Goal: Information Seeking & Learning: Understand process/instructions

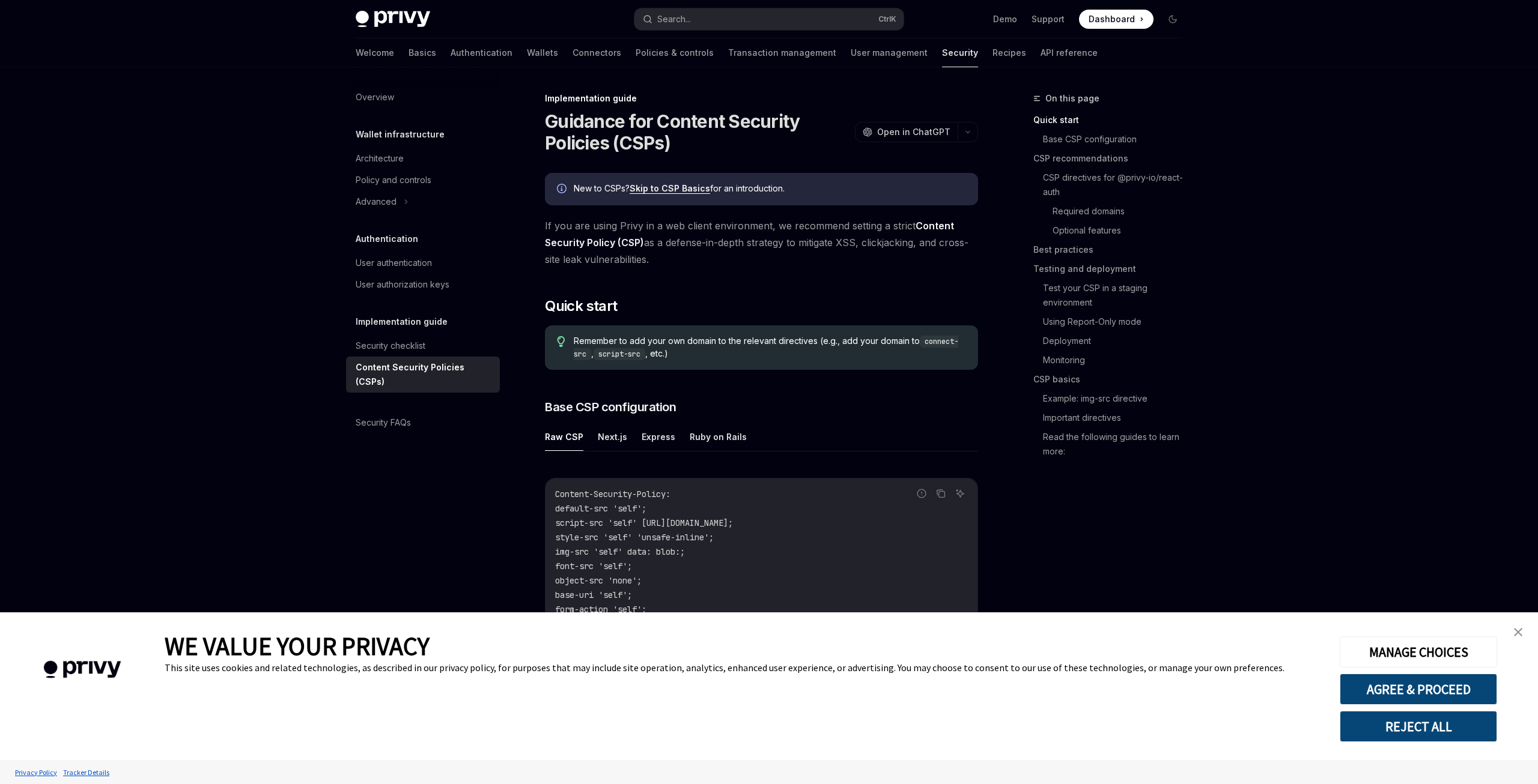
click at [1413, 735] on button "REJECT ALL" at bounding box center [1418, 727] width 157 height 31
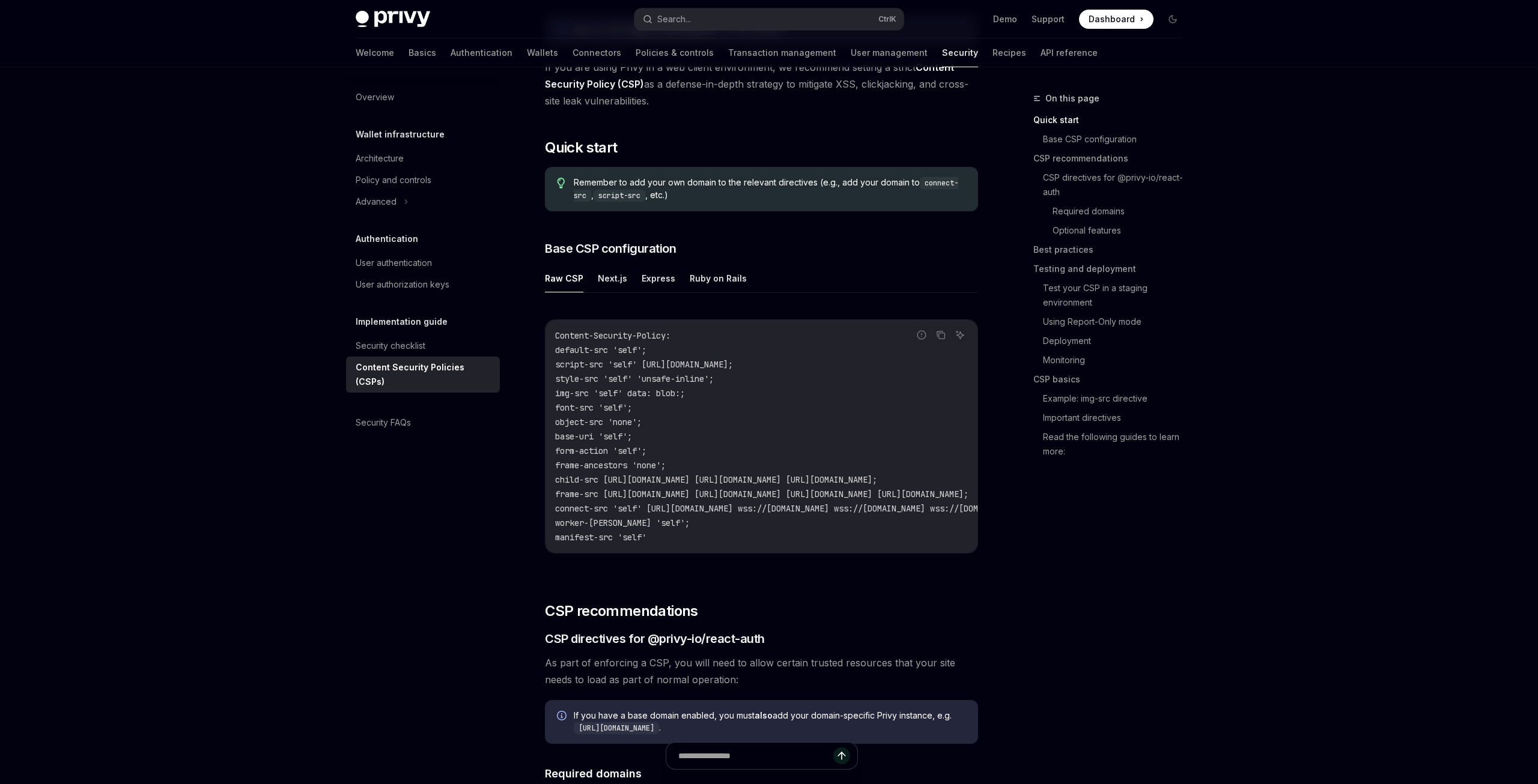
scroll to position [238, 0]
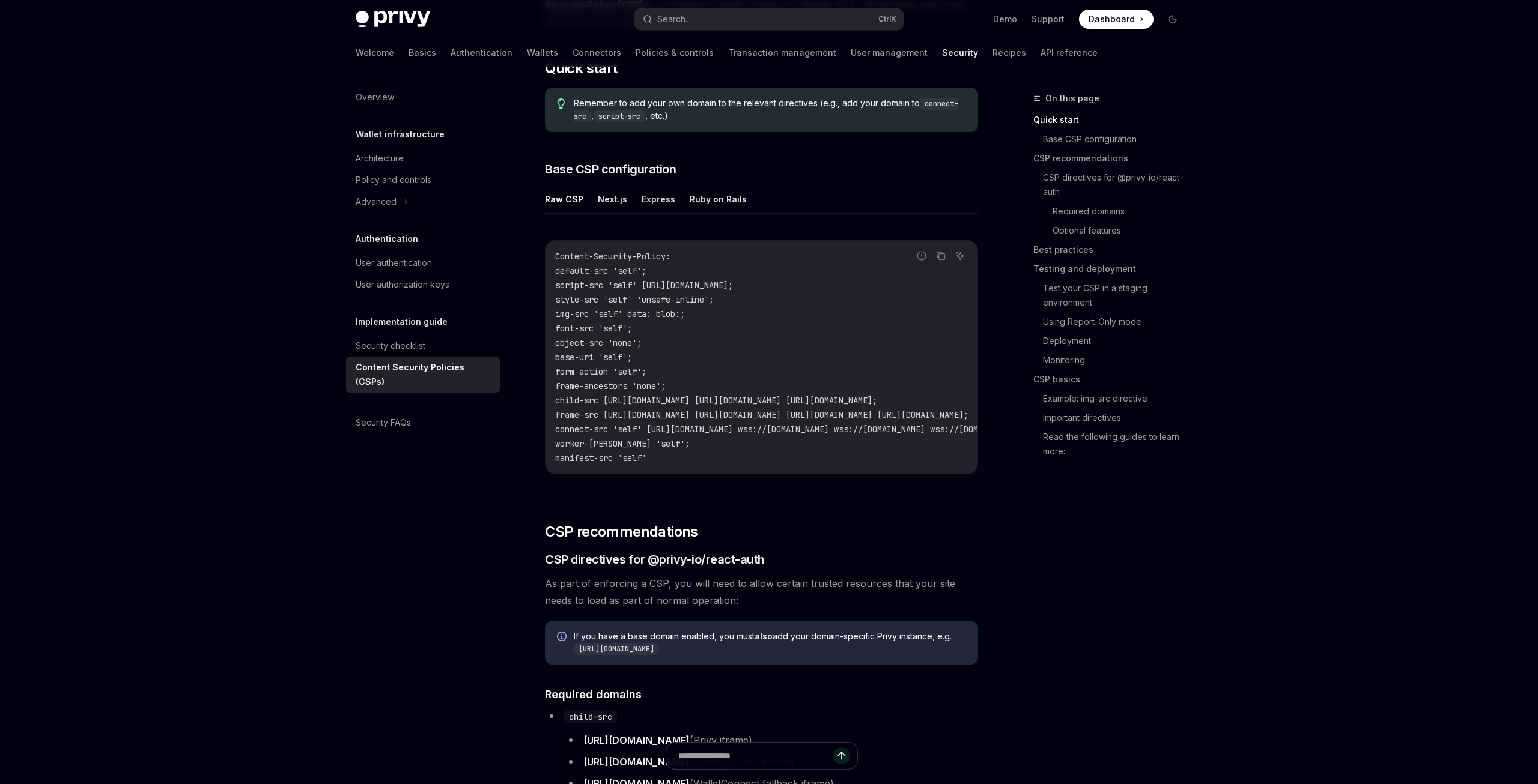
click at [613, 192] on button "Next.js" at bounding box center [612, 198] width 29 height 28
type textarea "*"
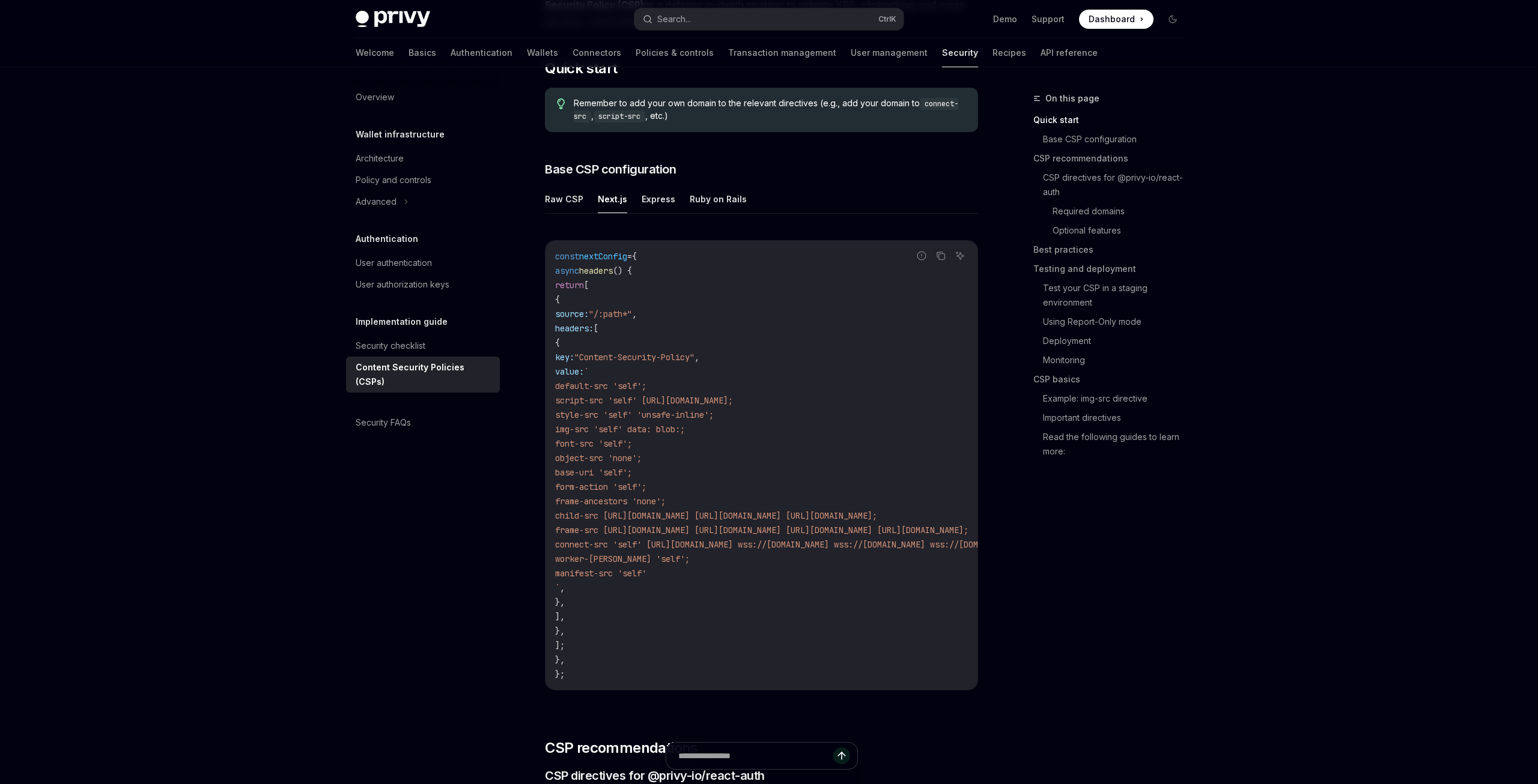
click at [658, 289] on code "const nextConfig = { async headers () { return [ { source: "/:path*" , headers:…" at bounding box center [908, 465] width 707 height 432
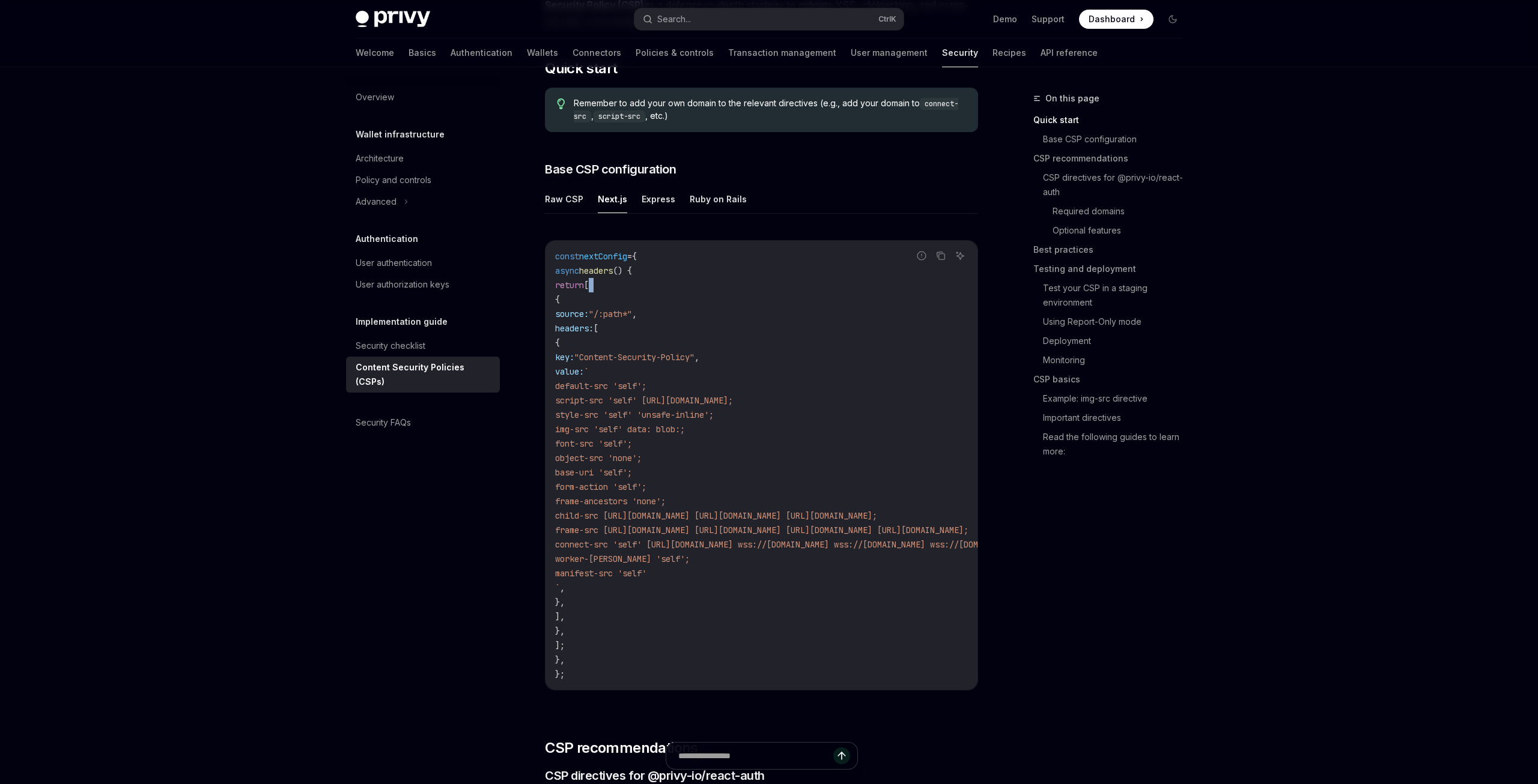
click at [658, 289] on code "const nextConfig = { async headers () { return [ { source: "/:path*" , headers:…" at bounding box center [908, 465] width 707 height 432
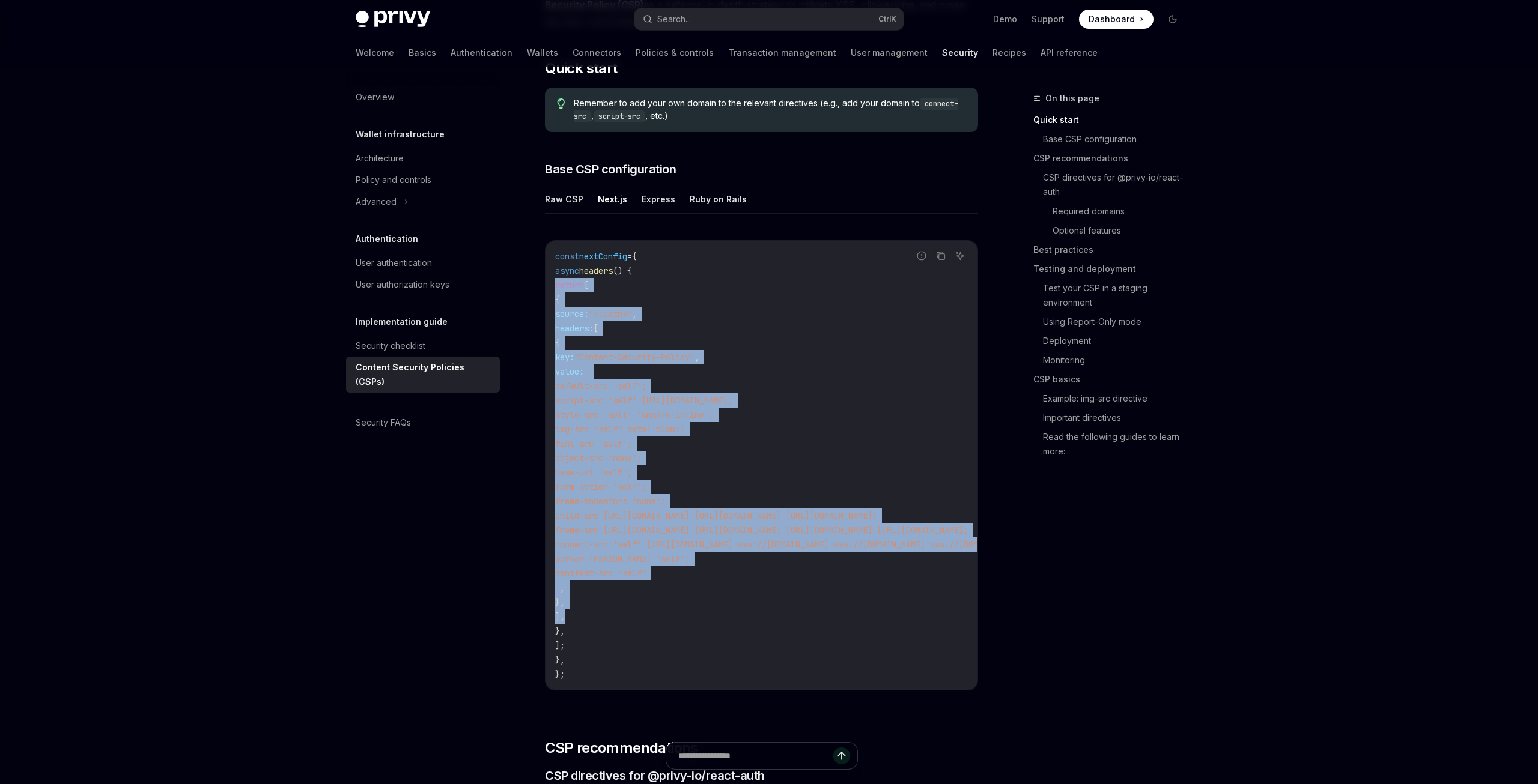
drag, startPoint x: 658, startPoint y: 289, endPoint x: 626, endPoint y: 618, distance: 330.6
click at [626, 618] on code "const nextConfig = { async headers () { return [ { source: "/:path*" , headers:…" at bounding box center [908, 465] width 707 height 432
copy code "return [ { source: "/:path*" , headers: [ { key: "Content-Security-Policy" , va…"
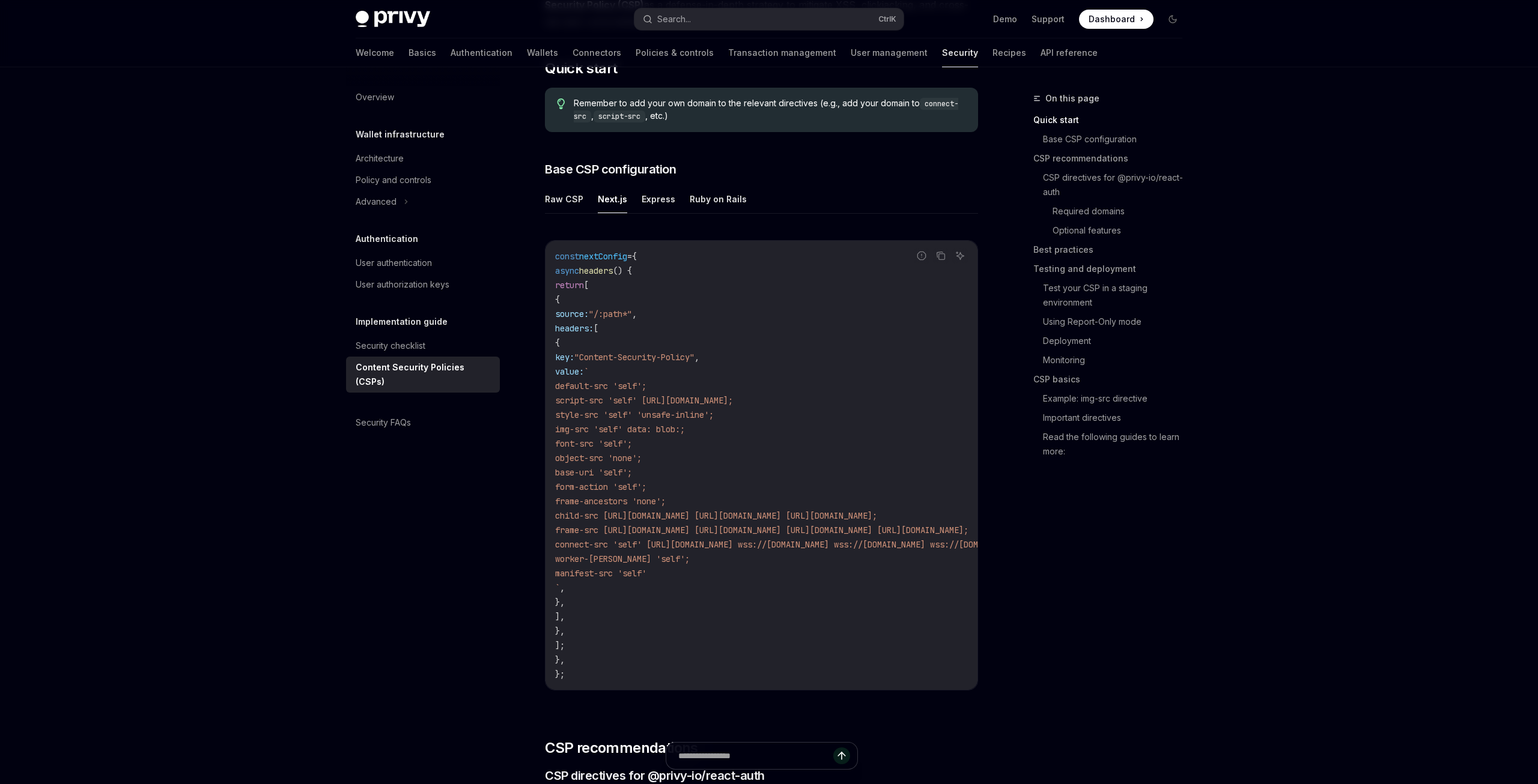
click at [626, 618] on code "const nextConfig = { async headers () { return [ { source: "/:path*" , headers:…" at bounding box center [908, 465] width 707 height 432
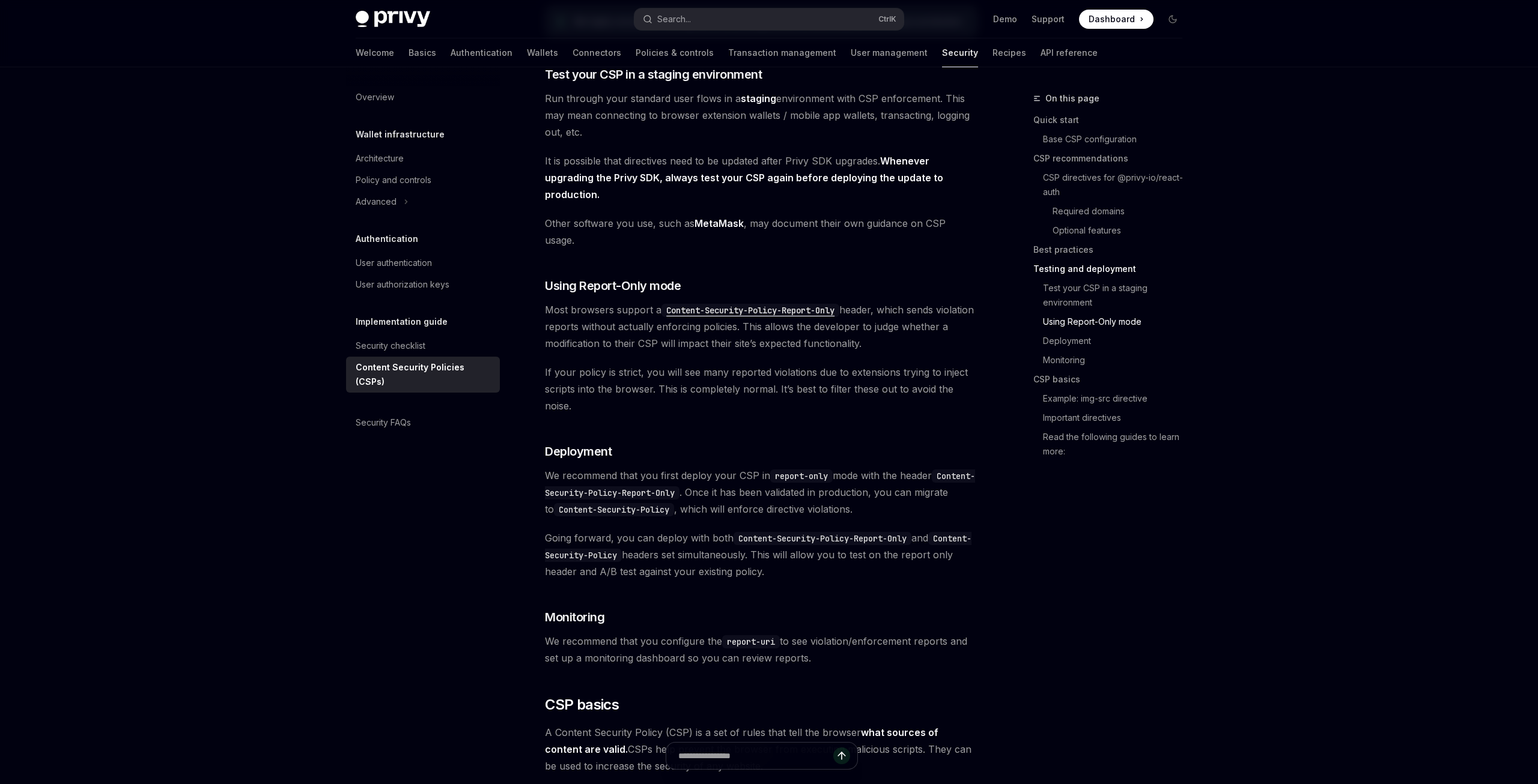
scroll to position [2219, 0]
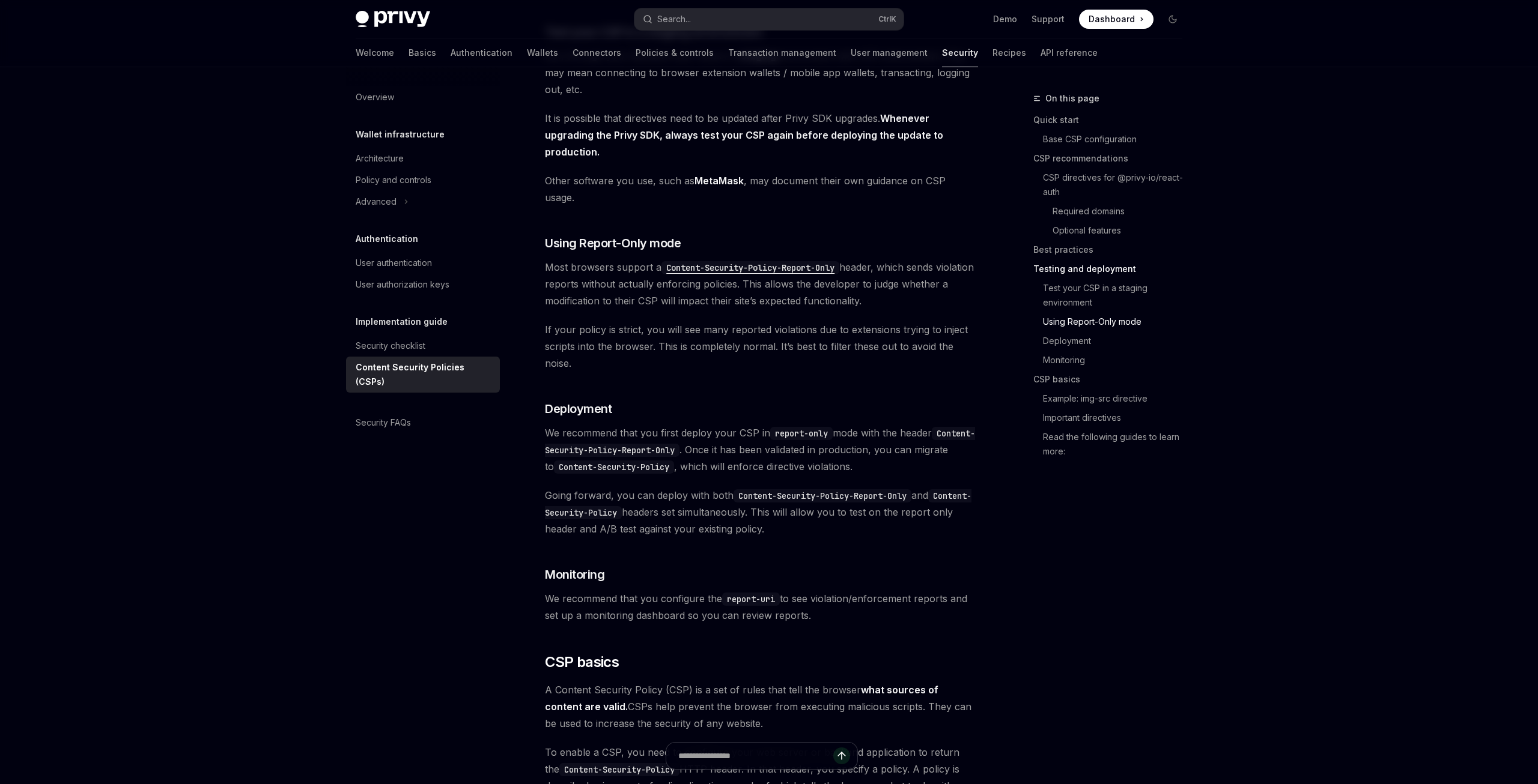
click at [510, 437] on div "Overview Wallet infrastructure Architecture Policy and controls Advanced Authen…" at bounding box center [432, 426] width 173 height 717
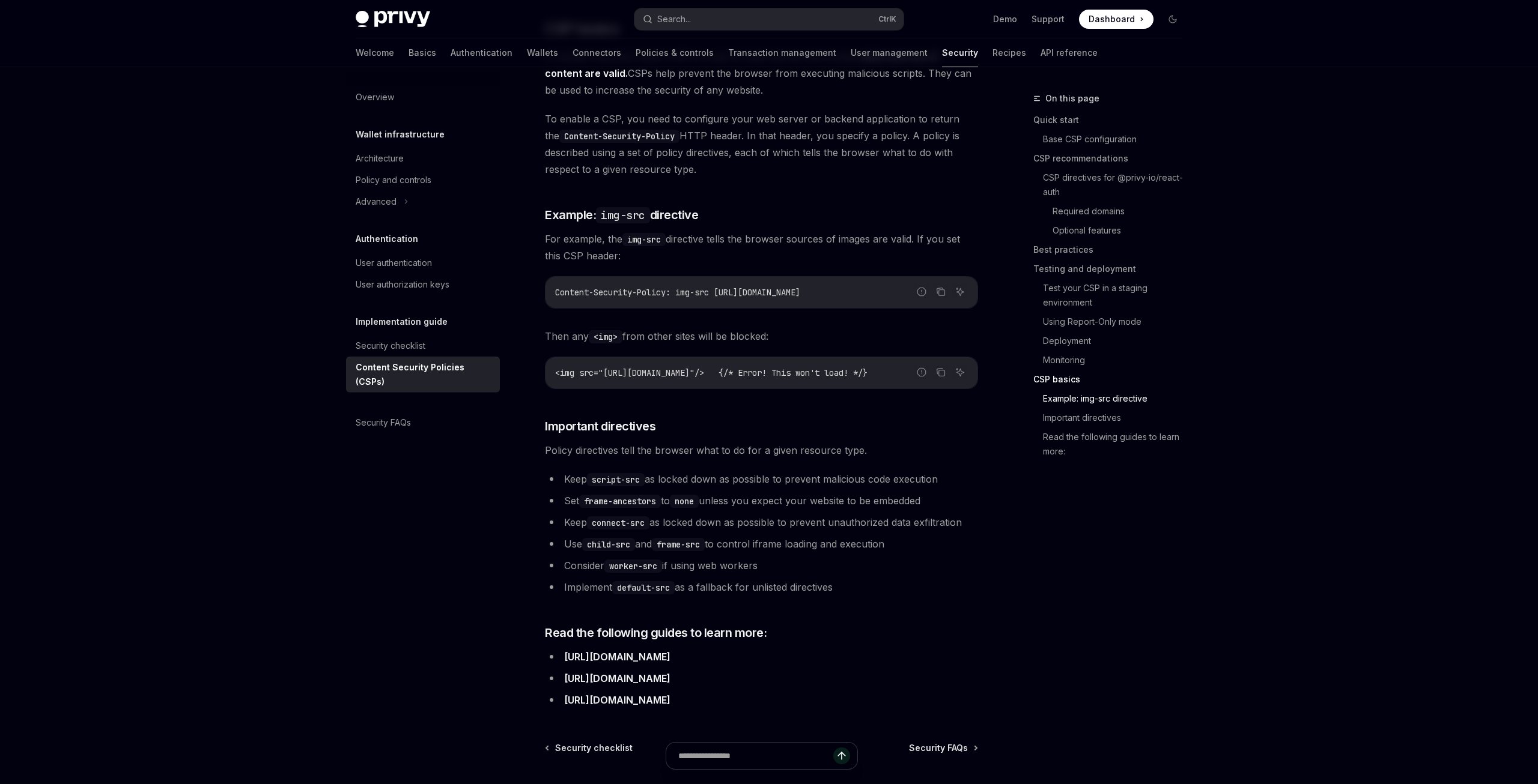
scroll to position [2853, 0]
click at [461, 494] on div "Overview Wallet infrastructure Architecture Policy and controls Advanced Authen…" at bounding box center [432, 426] width 173 height 717
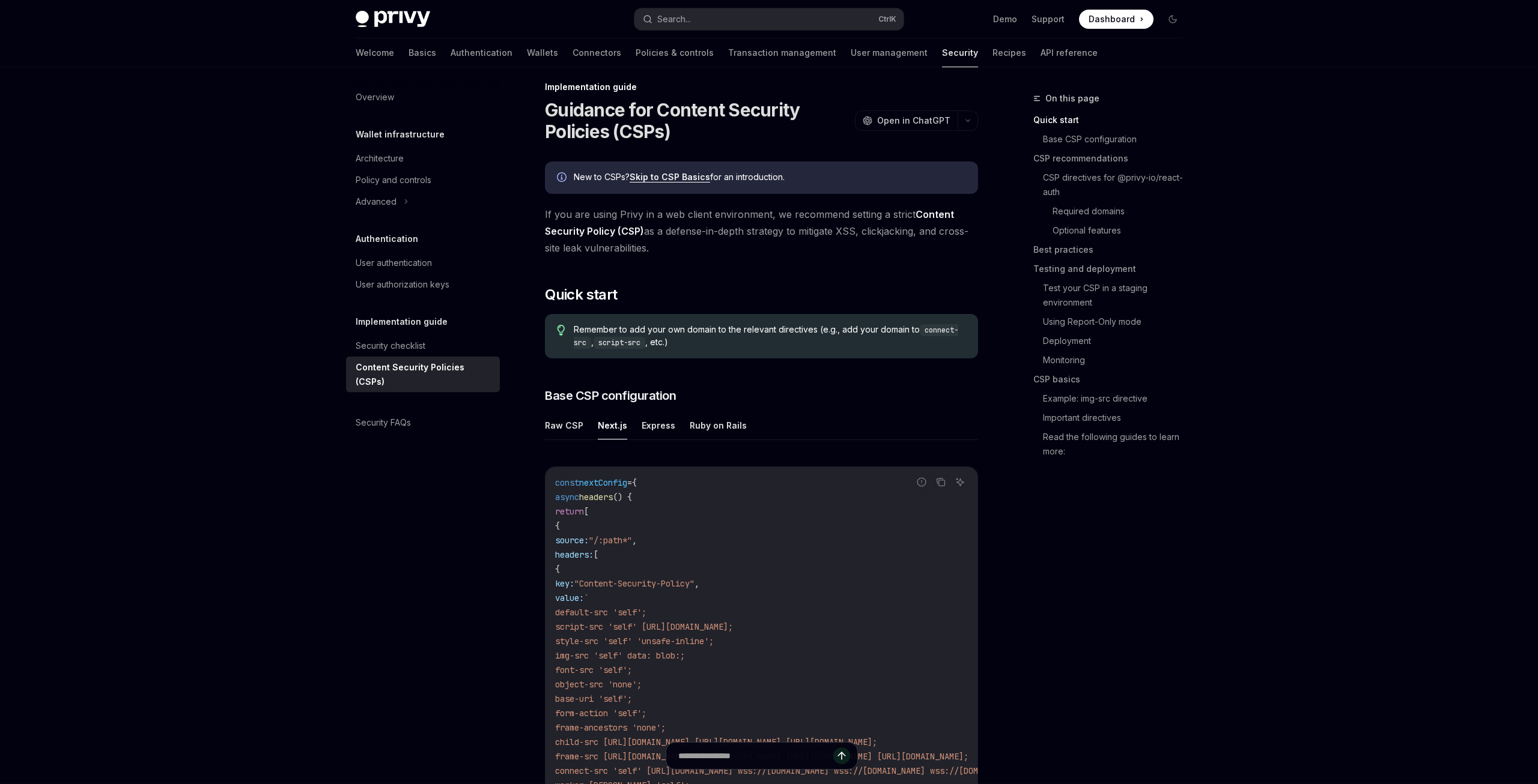
scroll to position [0, 0]
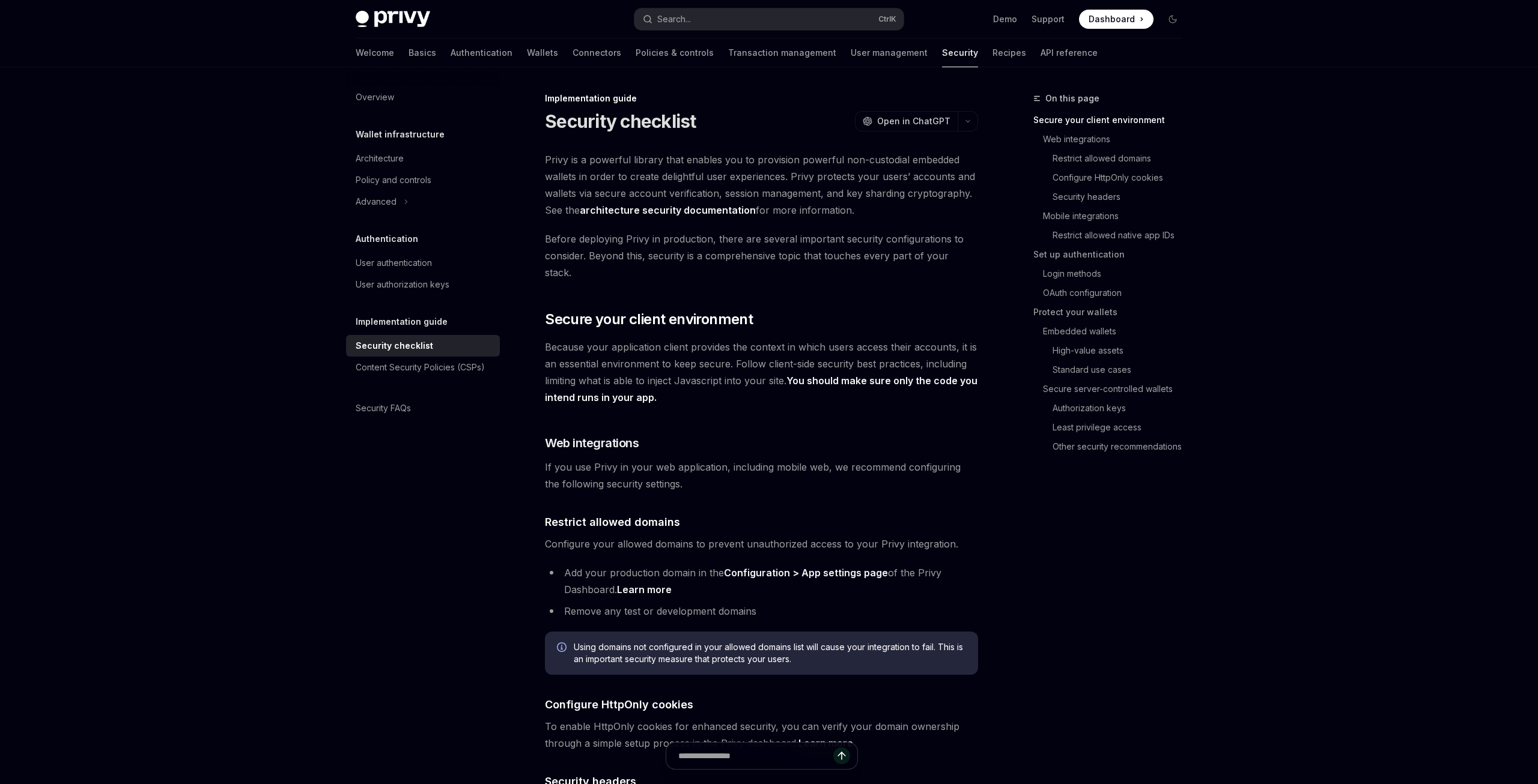
click at [359, 547] on div "Overview Wallet infrastructure Architecture Policy and controls Advanced Authen…" at bounding box center [432, 426] width 173 height 717
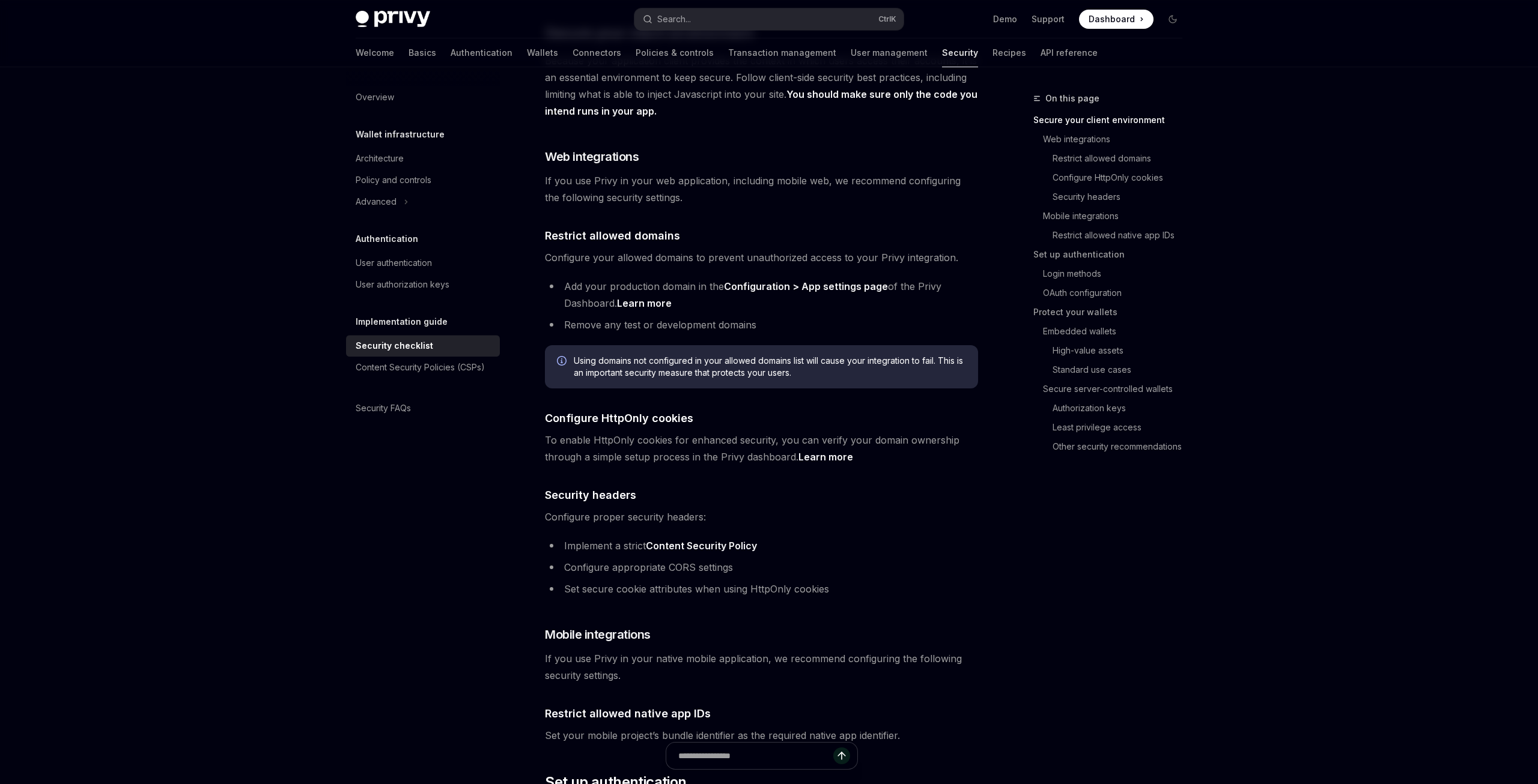
scroll to position [317, 0]
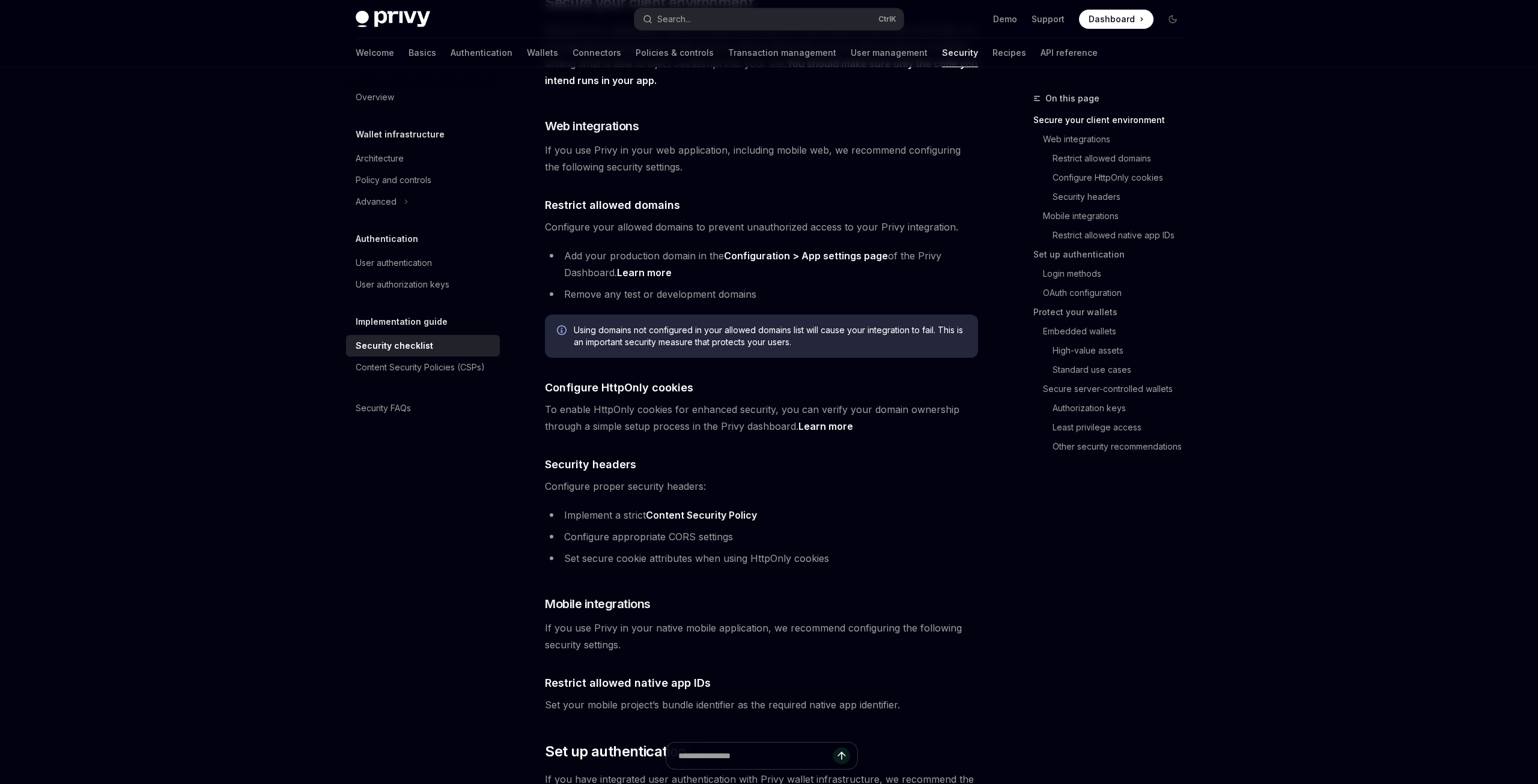
click at [959, 266] on ul "Add your production domain in the Configuration > App settings page of the Priv…" at bounding box center [761, 275] width 433 height 55
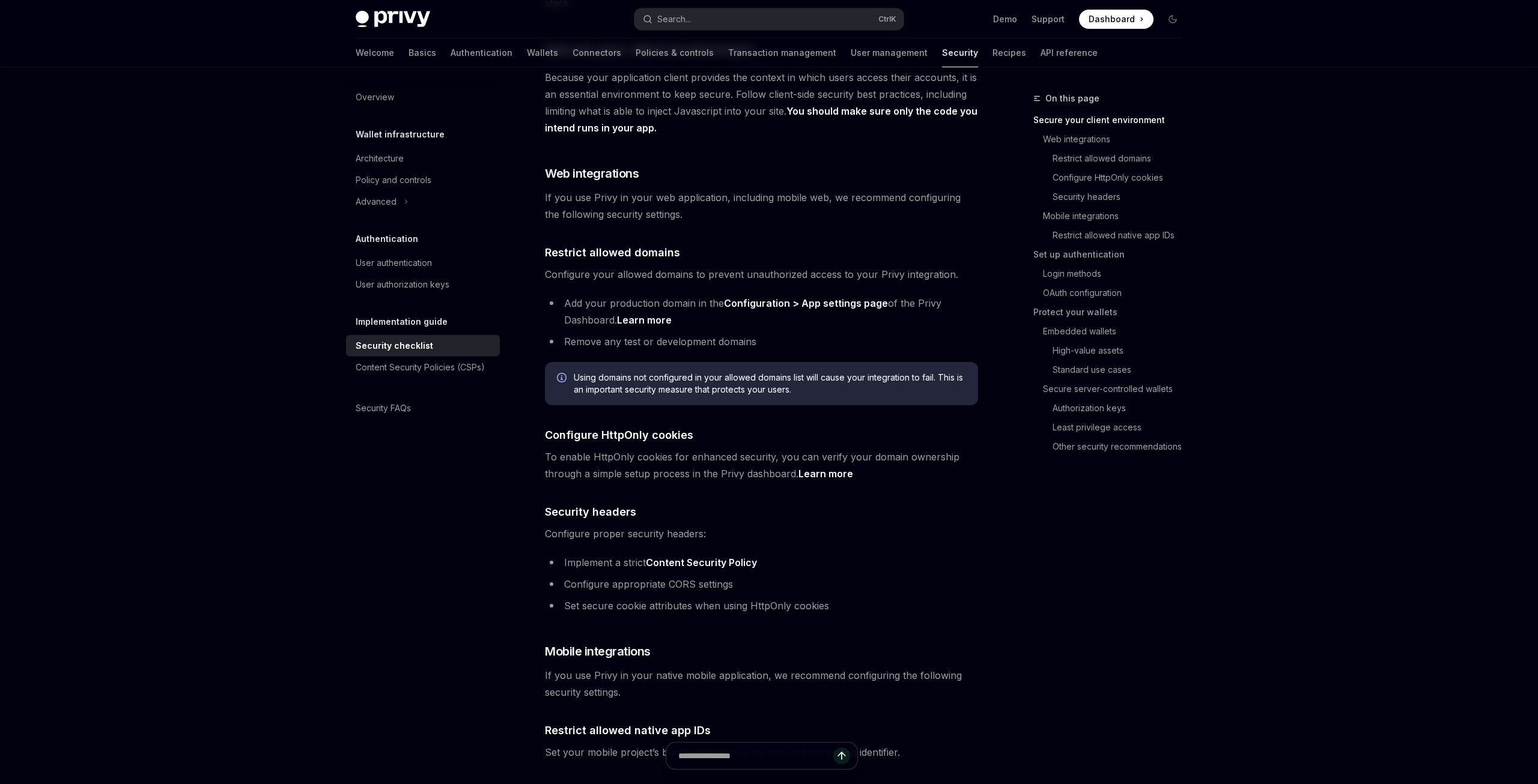
scroll to position [238, 0]
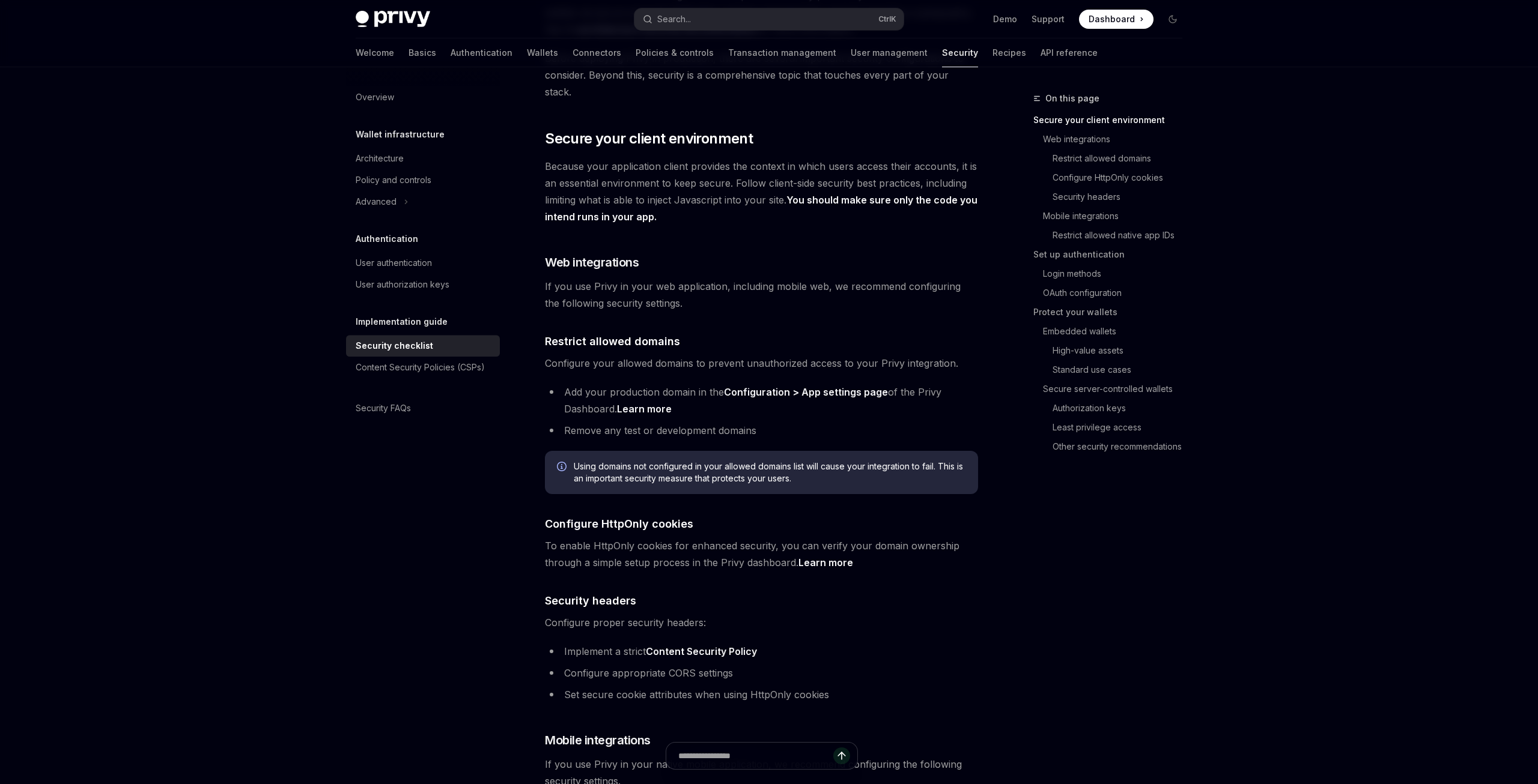
scroll to position [159, 0]
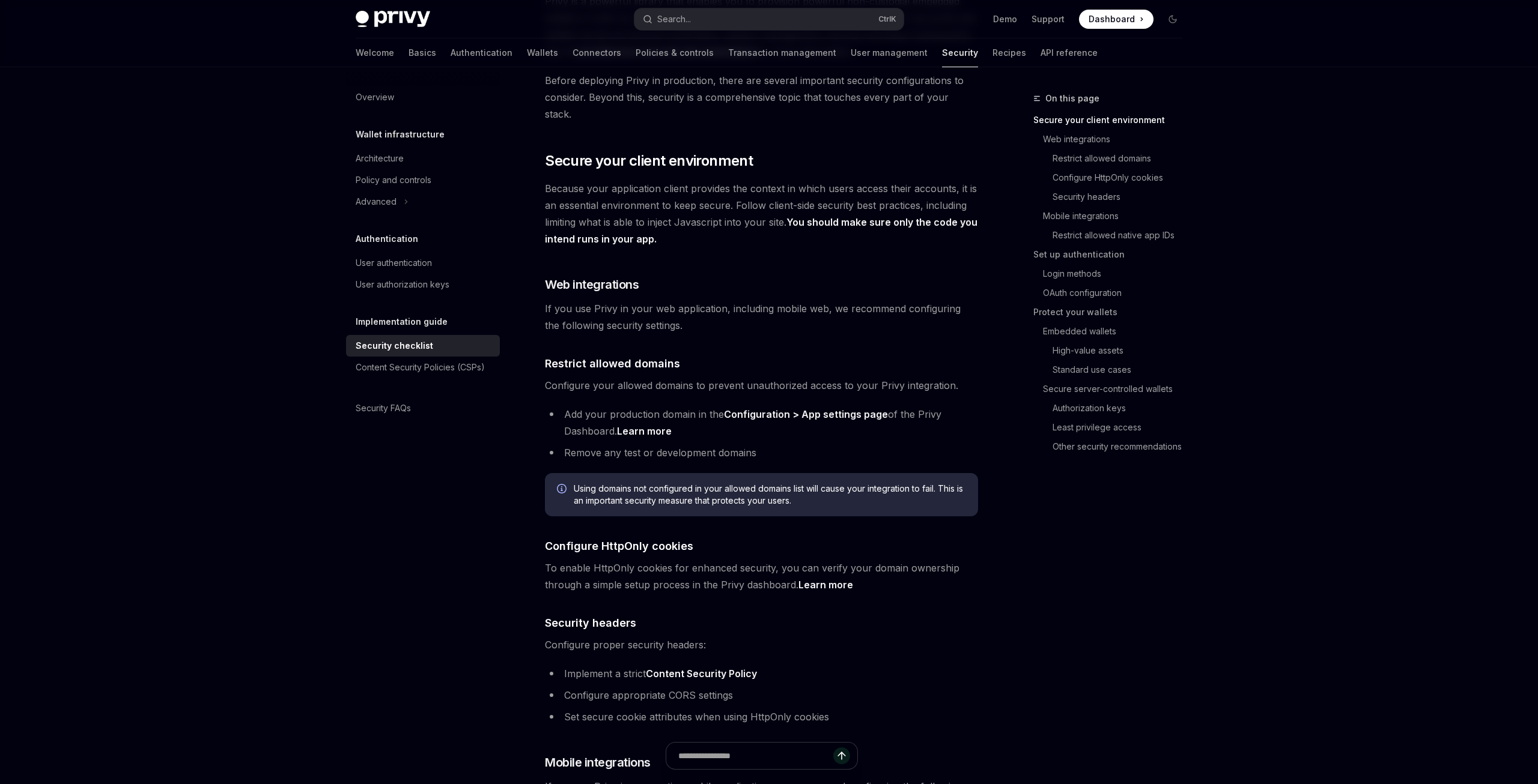
click at [429, 572] on div "Overview Wallet infrastructure Architecture Policy and controls Advanced Authen…" at bounding box center [432, 426] width 173 height 717
click at [449, 528] on div "Overview Wallet infrastructure Architecture Policy and controls Advanced Authen…" at bounding box center [432, 426] width 173 height 717
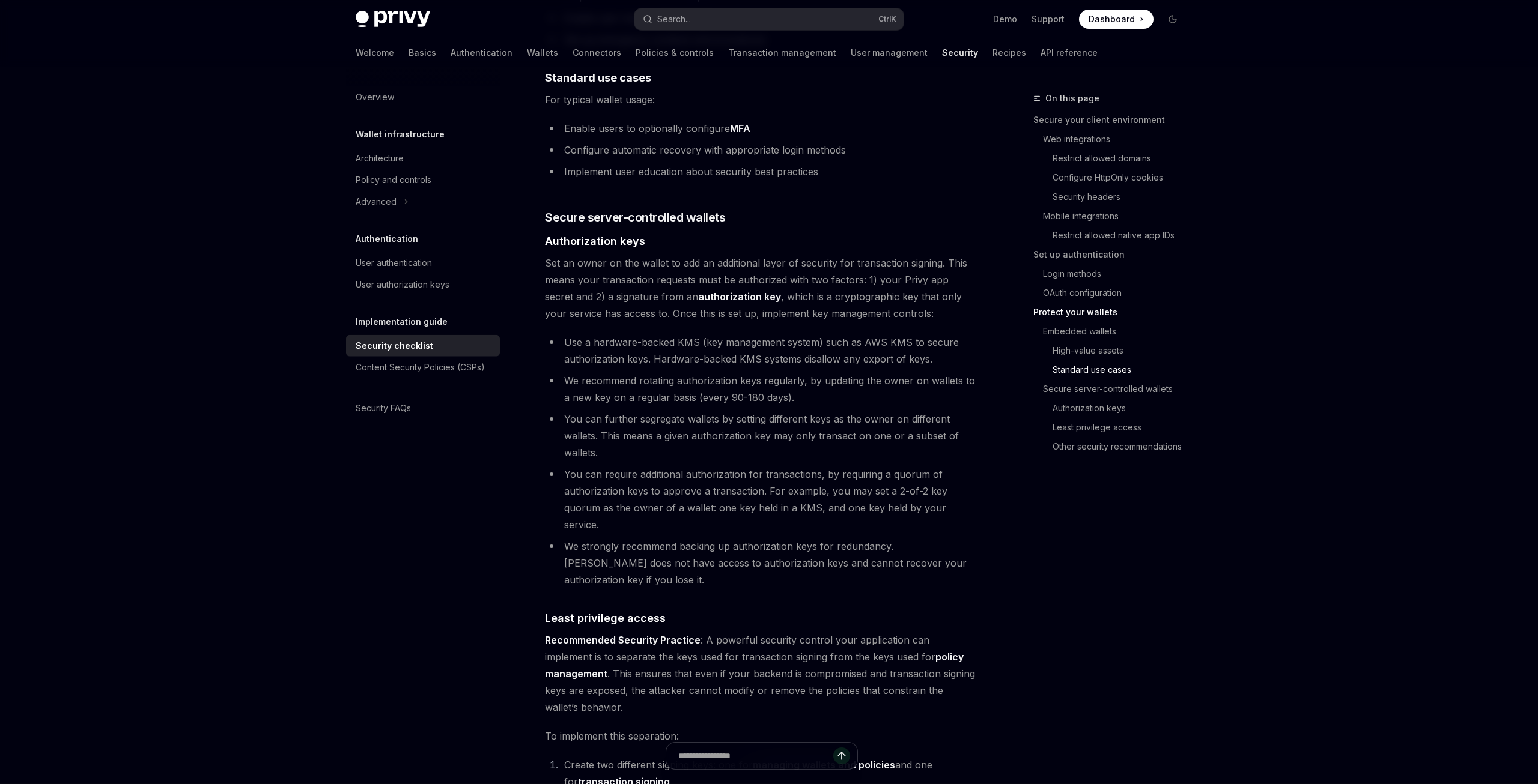
scroll to position [1823, 0]
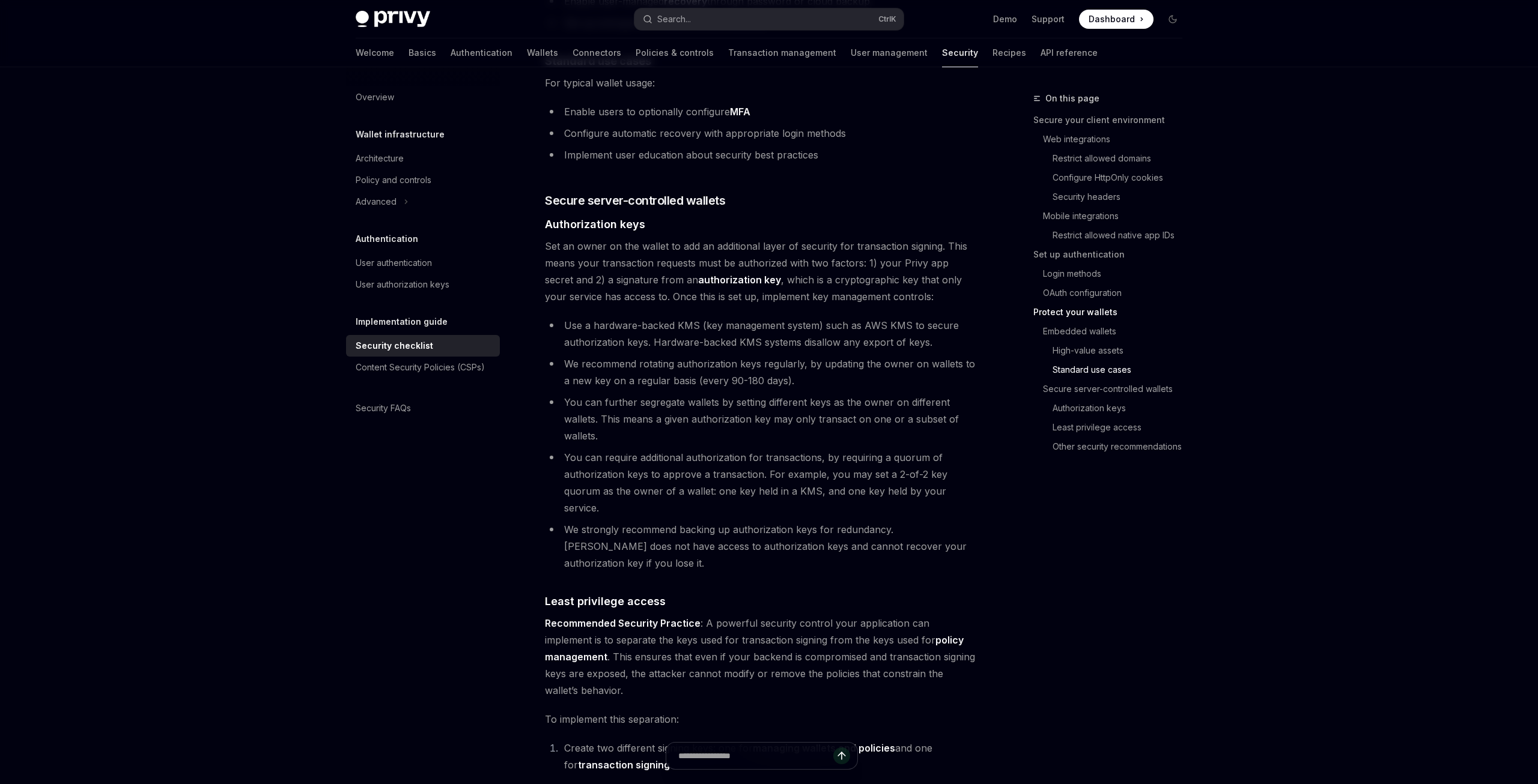
click at [454, 536] on div "Overview Wallet infrastructure Architecture Policy and controls Advanced Authen…" at bounding box center [432, 426] width 173 height 717
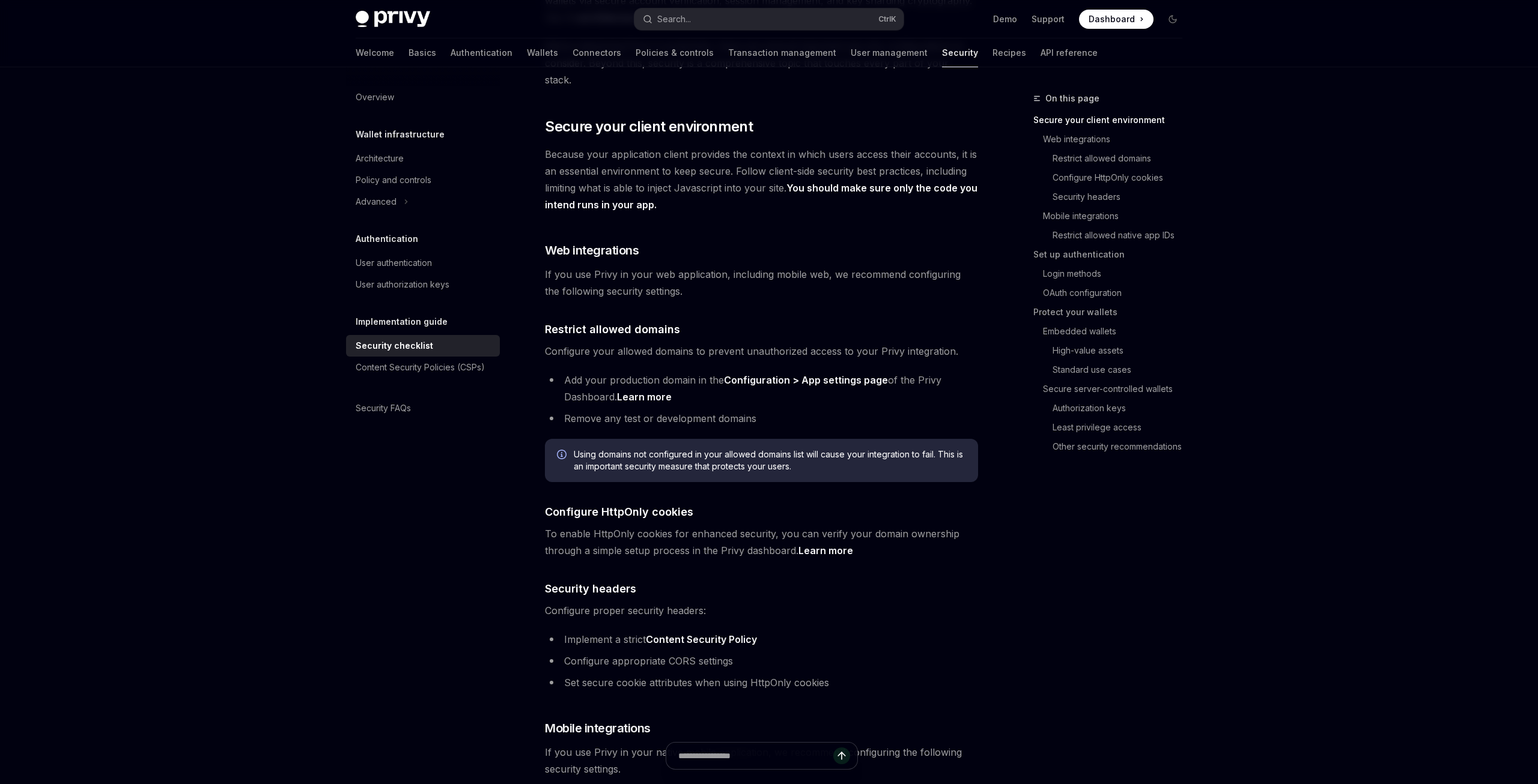
scroll to position [0, 0]
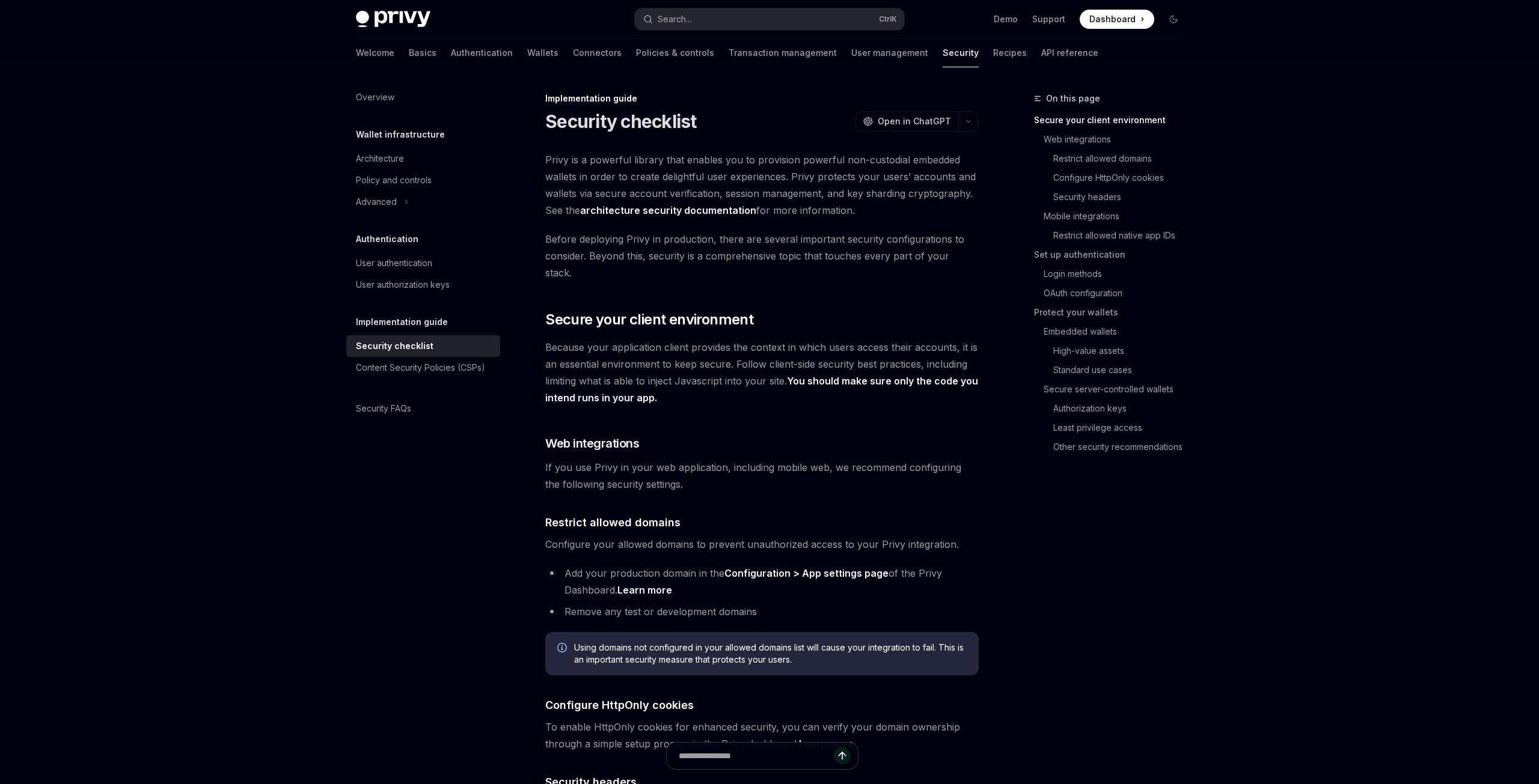
type textarea "*"
